Goal: Information Seeking & Learning: Learn about a topic

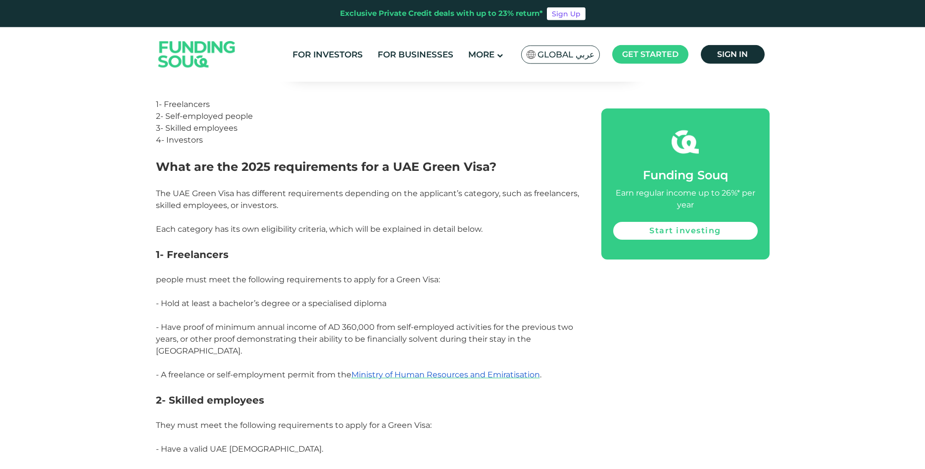
scroll to position [758, 0]
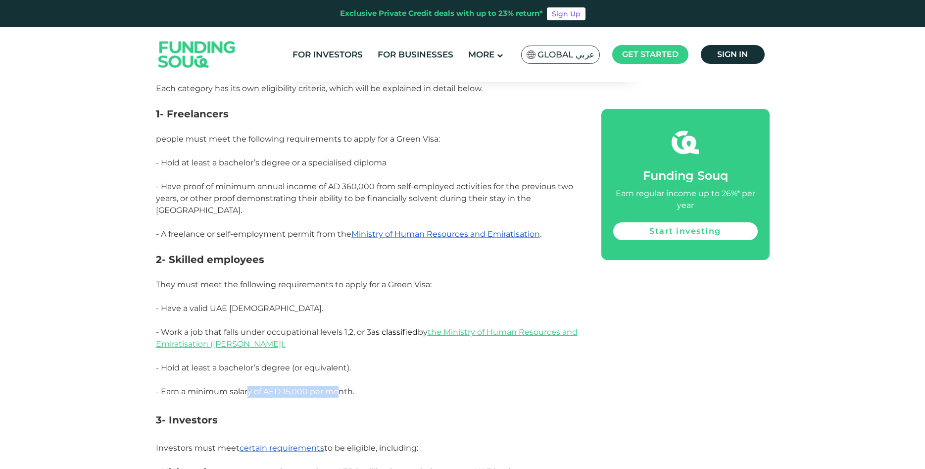
drag, startPoint x: 250, startPoint y: 380, endPoint x: 343, endPoint y: 376, distance: 93.1
click at [343, 387] on span "- Earn a minimum salary of AED 15,000 per month." at bounding box center [255, 391] width 199 height 9
drag, startPoint x: 274, startPoint y: 354, endPoint x: 329, endPoint y: 356, distance: 55.5
click at [329, 363] on span "- Hold at least a bachelor’s degree (or equivalent)." at bounding box center [253, 367] width 195 height 9
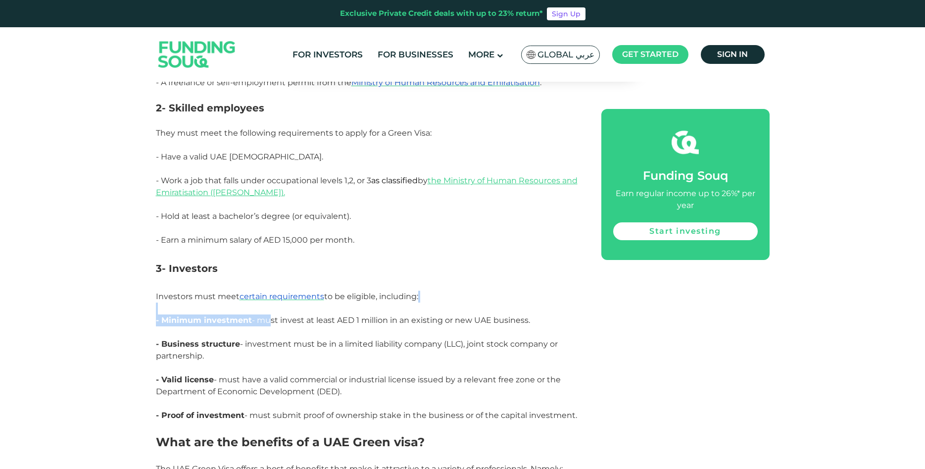
drag, startPoint x: 270, startPoint y: 306, endPoint x: 378, endPoint y: 301, distance: 108.1
drag, startPoint x: 350, startPoint y: 310, endPoint x: 369, endPoint y: 312, distance: 19.5
click at [369, 315] on span "- Minimum investment - must invest at least AED 1 million in an existing or new…" at bounding box center [343, 319] width 374 height 9
drag, startPoint x: 379, startPoint y: 310, endPoint x: 420, endPoint y: 309, distance: 40.6
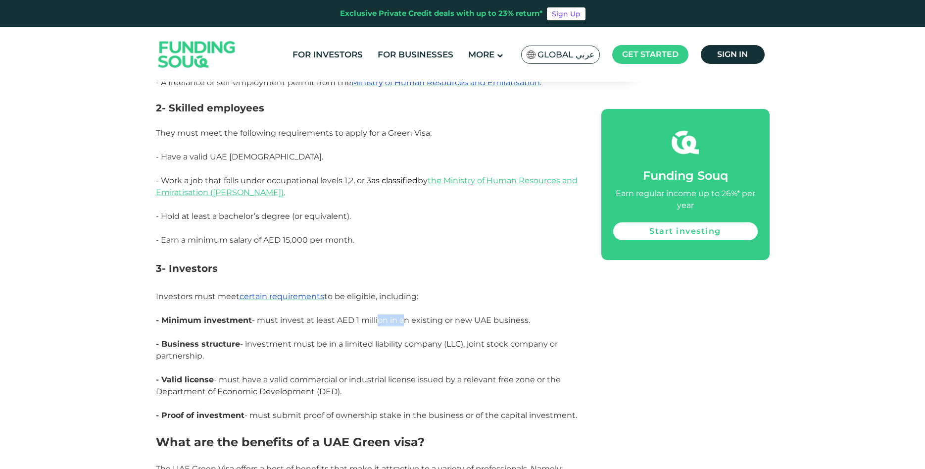
click at [405, 315] on span "- Minimum investment - must invest at least AED 1 million in an existing or new…" at bounding box center [343, 319] width 374 height 9
click at [424, 315] on span "- Minimum investment - must invest at least AED 1 million in an existing or new…" at bounding box center [343, 319] width 374 height 9
drag, startPoint x: 416, startPoint y: 308, endPoint x: 440, endPoint y: 310, distance: 23.8
click at [440, 315] on span "- Minimum investment - must invest at least AED 1 million in an existing or new…" at bounding box center [343, 319] width 374 height 9
drag, startPoint x: 240, startPoint y: 206, endPoint x: 309, endPoint y: 200, distance: 69.6
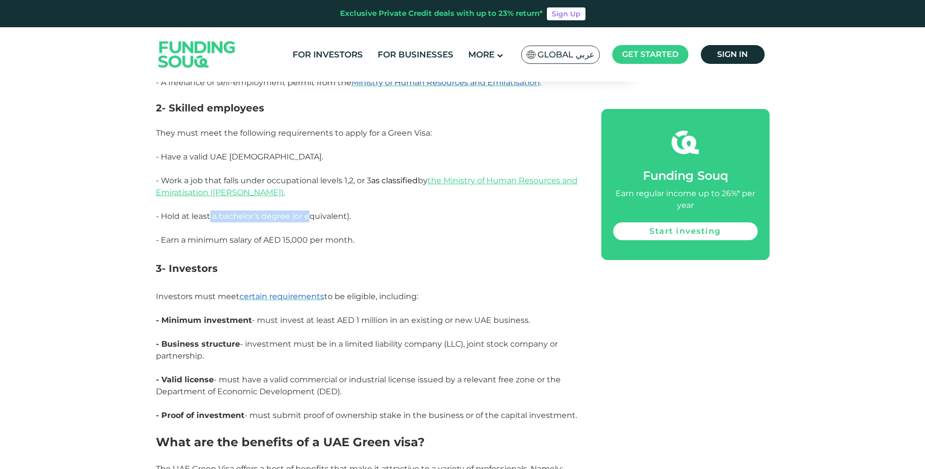
click at [309, 210] on p "- Hold at least a bachelor’s degree (or equivalent)." at bounding box center [367, 222] width 423 height 24
click at [191, 211] on span "- Hold at least a bachelor’s degree (or equivalent)." at bounding box center [253, 215] width 195 height 9
drag, startPoint x: 178, startPoint y: 204, endPoint x: 326, endPoint y: 201, distance: 148.6
click at [326, 211] on span "- Hold at least a bachelor’s degree (or equivalent)." at bounding box center [253, 215] width 195 height 9
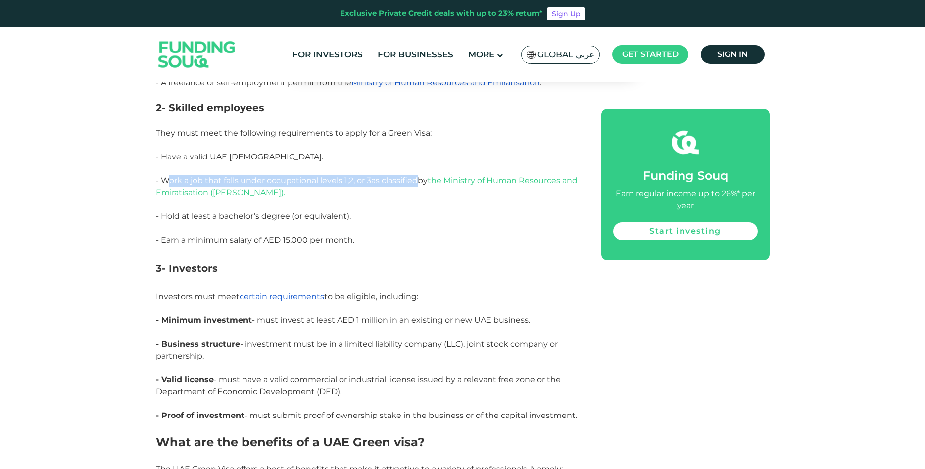
drag, startPoint x: 171, startPoint y: 171, endPoint x: 421, endPoint y: 168, distance: 249.5
click at [421, 176] on span "- Work a job that falls under occupational levels 1,2, or 3 as classified by th…" at bounding box center [367, 186] width 422 height 21
drag, startPoint x: 433, startPoint y: 170, endPoint x: 161, endPoint y: 172, distance: 271.8
click at [161, 176] on span "- Work a job that falls under occupational levels 1,2, or 3 as classified by th…" at bounding box center [367, 186] width 422 height 21
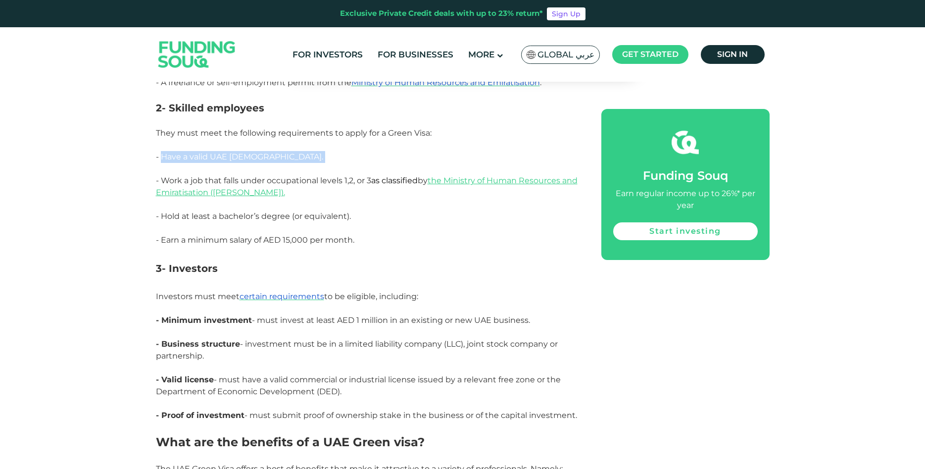
drag, startPoint x: 166, startPoint y: 145, endPoint x: 323, endPoint y: 152, distance: 156.6
click at [323, 152] on p "- Have a valid UAE [DEMOGRAPHIC_DATA]." at bounding box center [367, 163] width 423 height 24
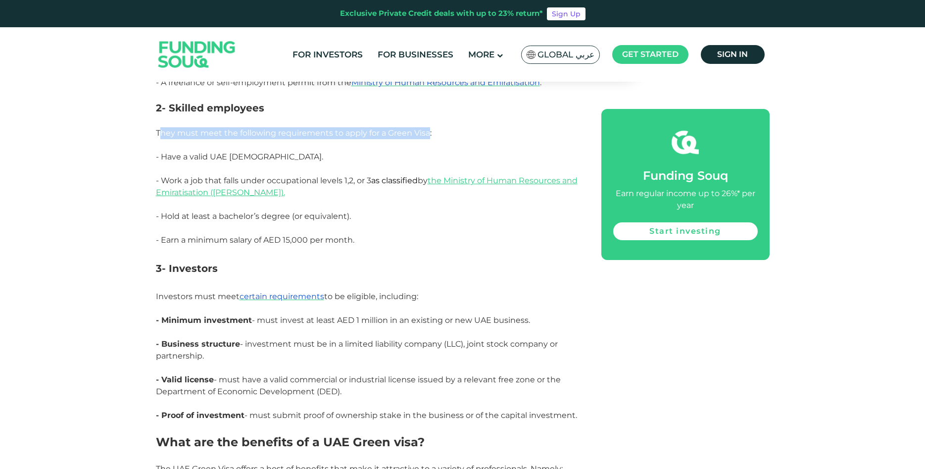
drag, startPoint x: 162, startPoint y: 123, endPoint x: 427, endPoint y: 123, distance: 264.9
click at [427, 128] on span "They must meet the following requirements to apply for a Green Visa:" at bounding box center [294, 132] width 276 height 9
